Goal: Transaction & Acquisition: Purchase product/service

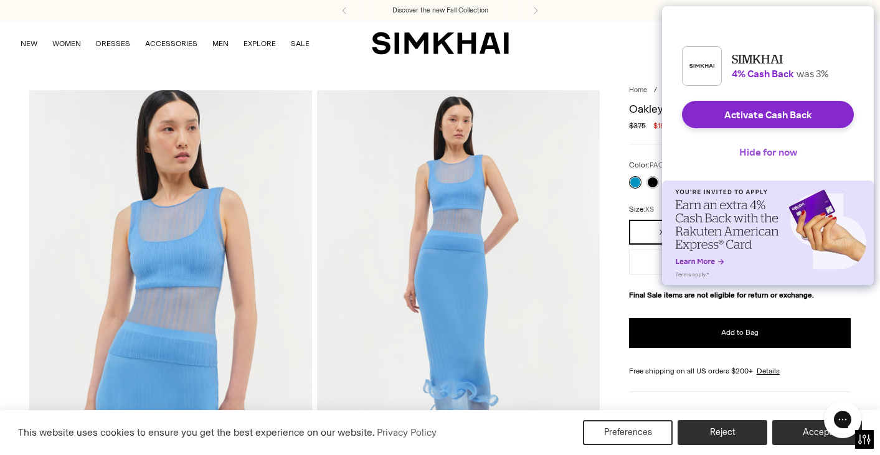
click at [765, 166] on button "Hide for now" at bounding box center [768, 151] width 78 height 27
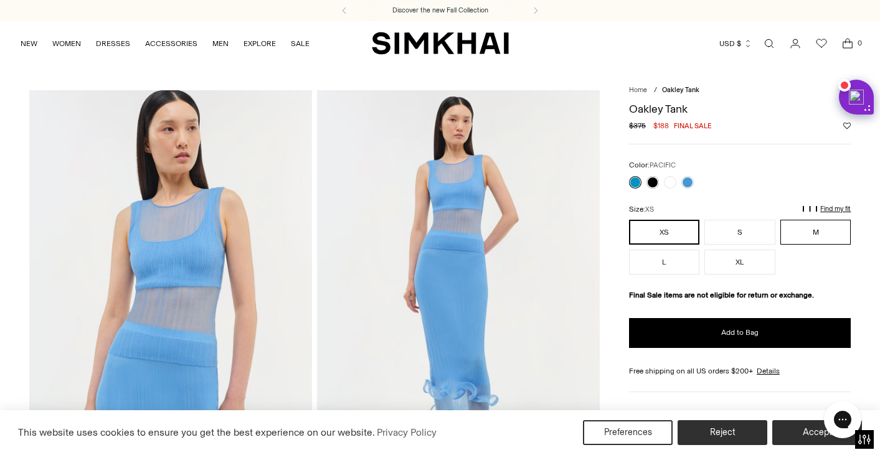
click at [809, 232] on button "M" at bounding box center [815, 232] width 71 height 25
click at [670, 232] on button "XS" at bounding box center [664, 232] width 70 height 25
click at [828, 231] on button "M" at bounding box center [815, 232] width 71 height 25
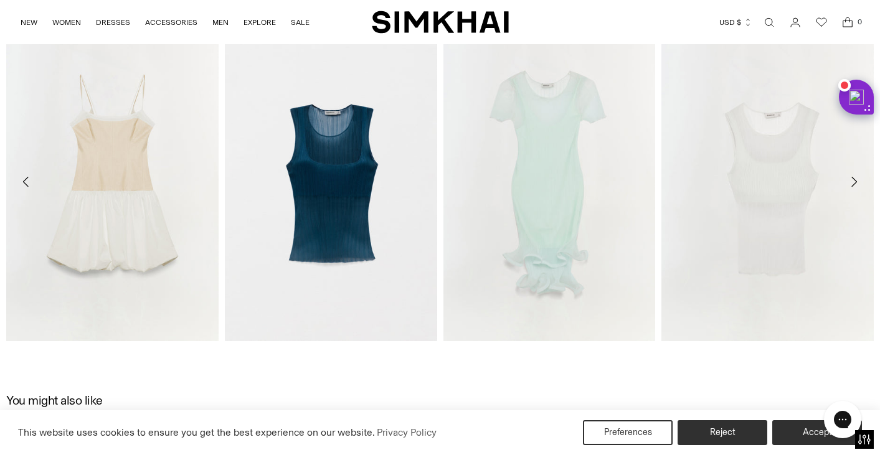
scroll to position [1774, 0]
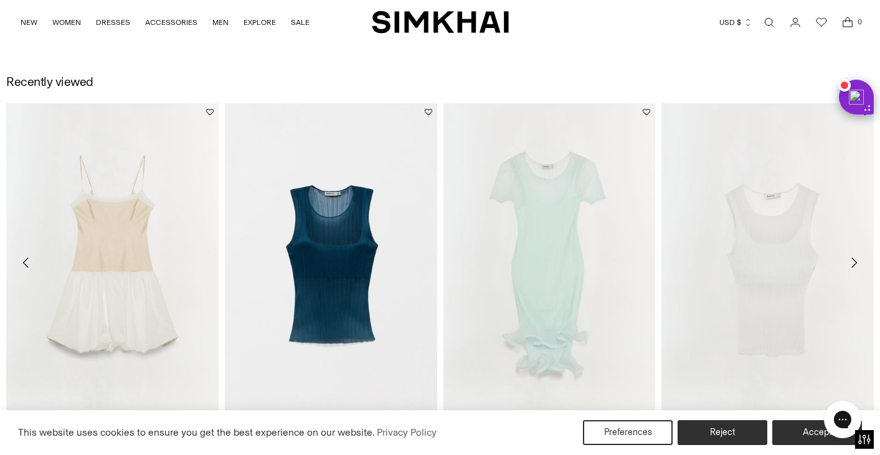
drag, startPoint x: 857, startPoint y: 258, endPoint x: 771, endPoint y: 59, distance: 216.5
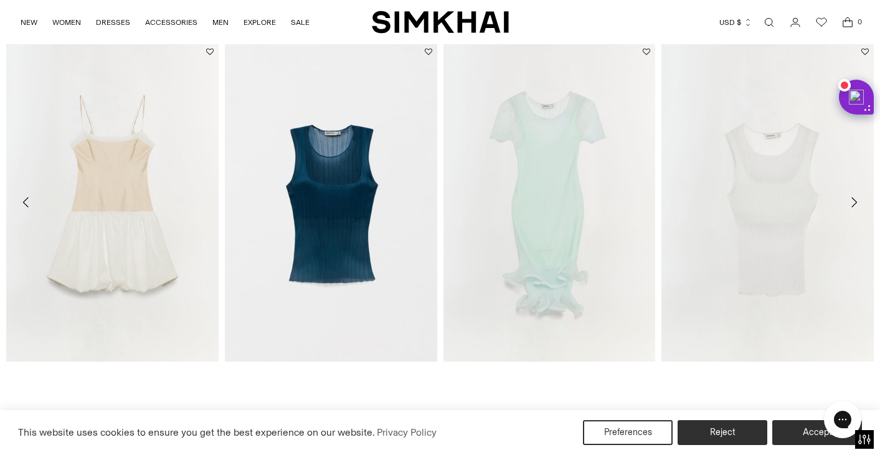
scroll to position [1862, 0]
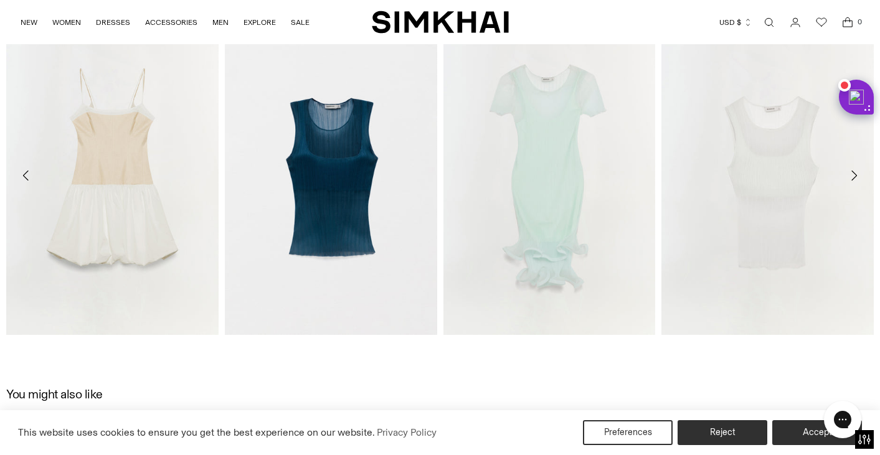
click at [854, 171] on icon "Move to next carousel slide" at bounding box center [853, 175] width 15 height 15
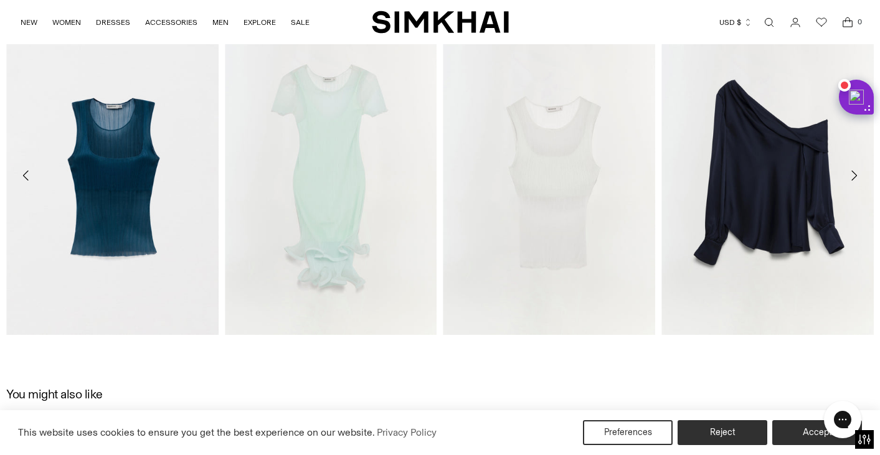
click at [854, 171] on icon "Move to next carousel slide" at bounding box center [853, 175] width 15 height 15
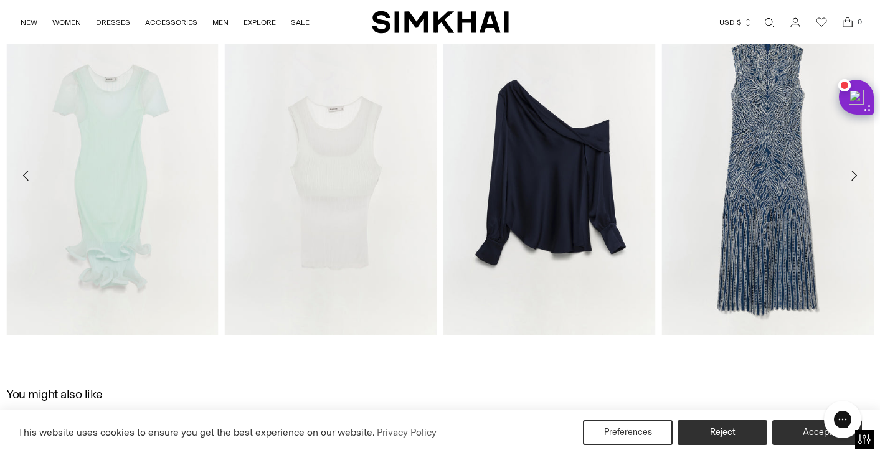
click at [854, 171] on icon "Move to next carousel slide" at bounding box center [853, 175] width 15 height 15
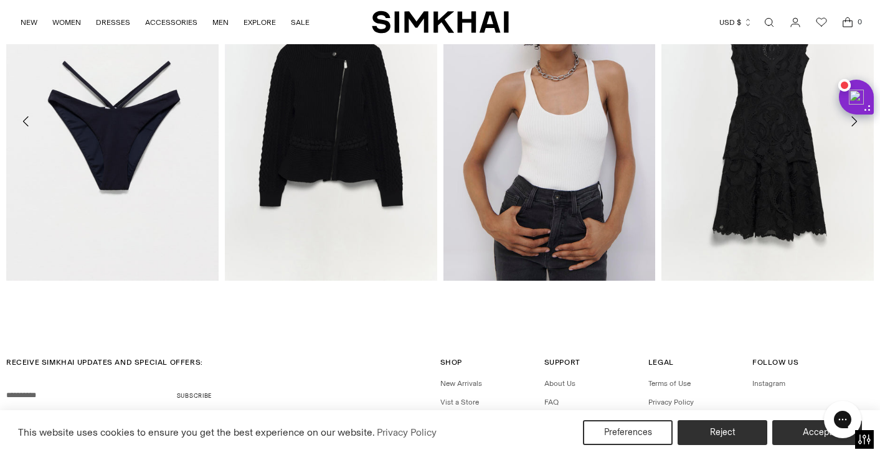
scroll to position [2423, 0]
